Goal: Use online tool/utility

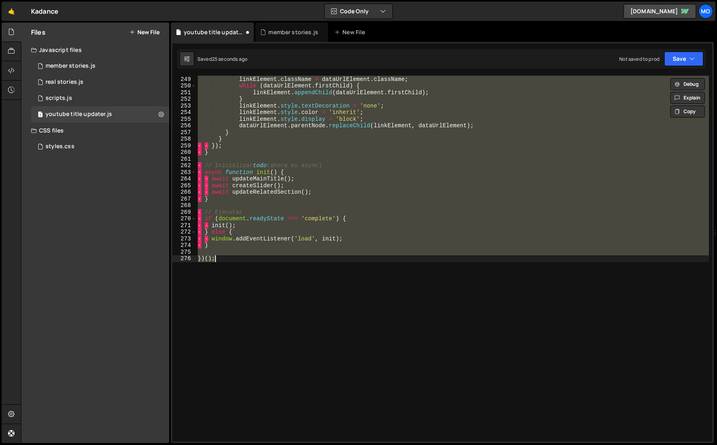
scroll to position [2327, 0]
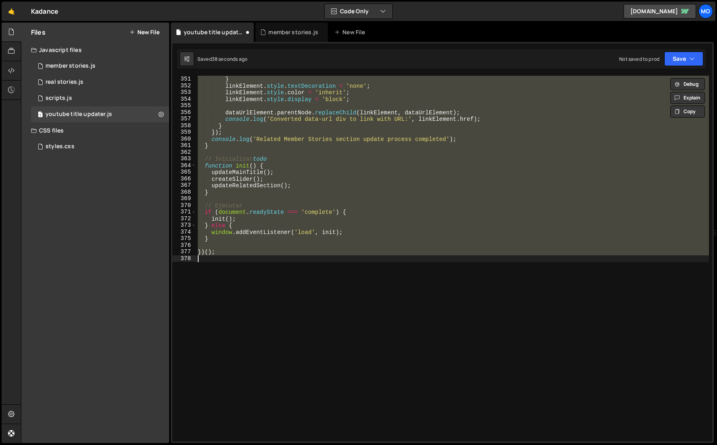
paste textarea
type textarea "})();"
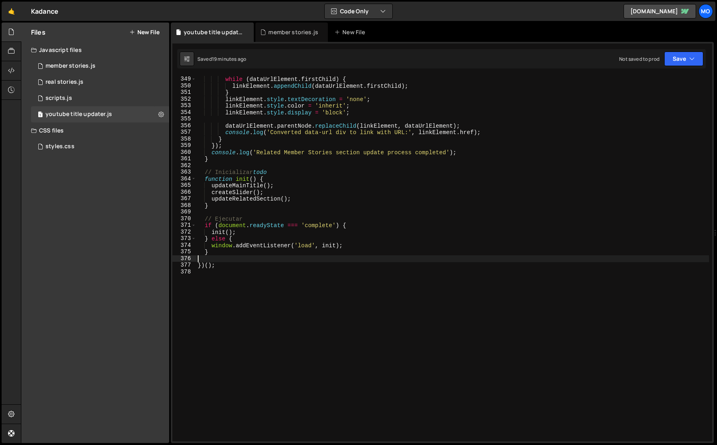
click at [235, 103] on div "// Mover todos los hijos del div original al nuevo enlace while ( dataUrlElemen…" at bounding box center [452, 258] width 513 height 379
click at [698, 59] on button "Save" at bounding box center [683, 59] width 39 height 15
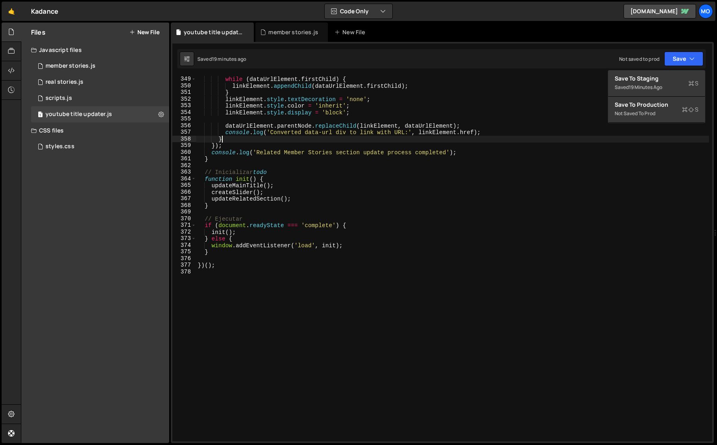
click at [516, 140] on div "// Mover todos los hijos del div original al nuevo enlace while ( dataUrlElemen…" at bounding box center [452, 258] width 513 height 379
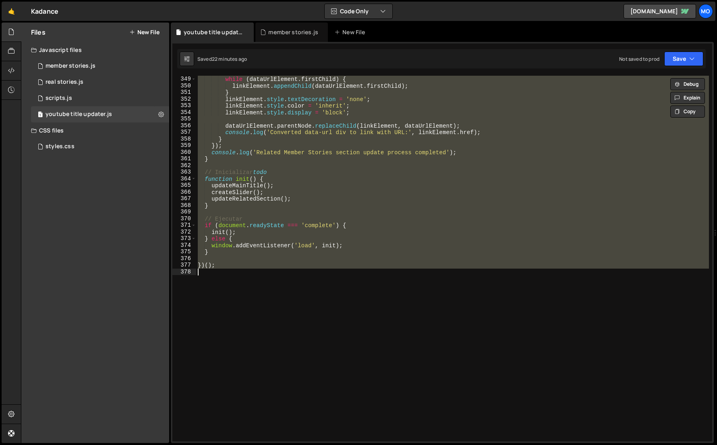
paste textarea
type textarea "})();"
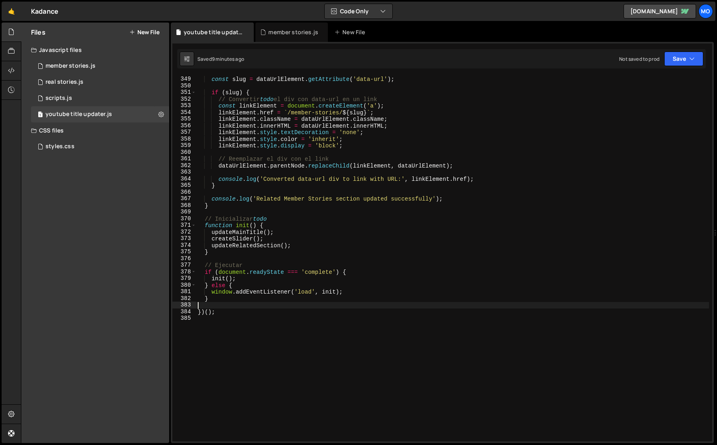
click at [383, 217] on div "// Obtener el slug del atributo data-url const slug = dataUrlElement . getAttri…" at bounding box center [452, 258] width 513 height 379
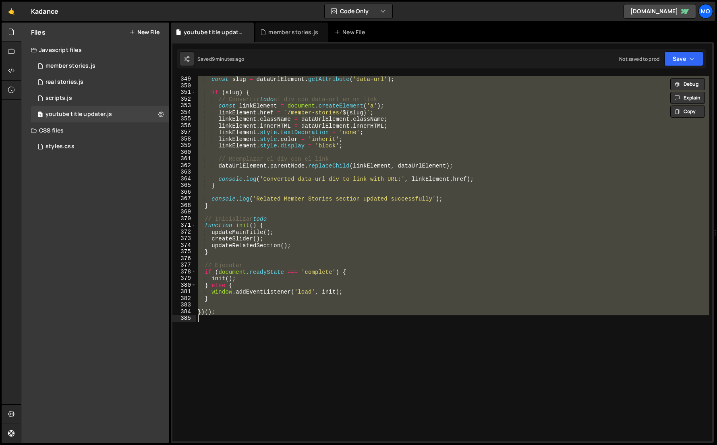
paste textarea
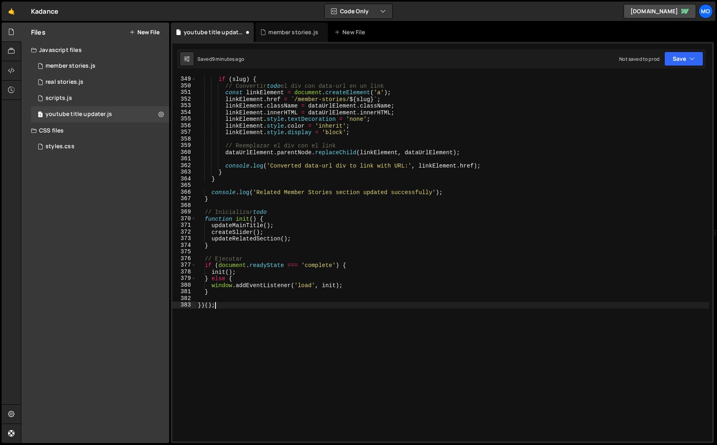
type textarea "window.addEventListener('load', init);"
